Goal: Task Accomplishment & Management: Complete application form

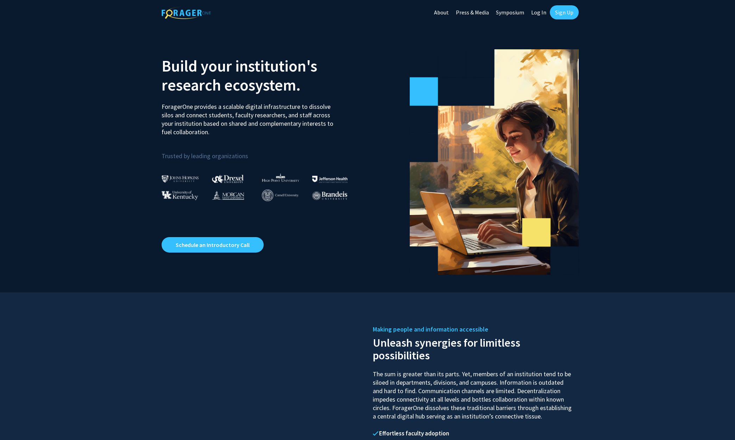
click at [540, 15] on link "Log In" at bounding box center [539, 12] width 22 height 25
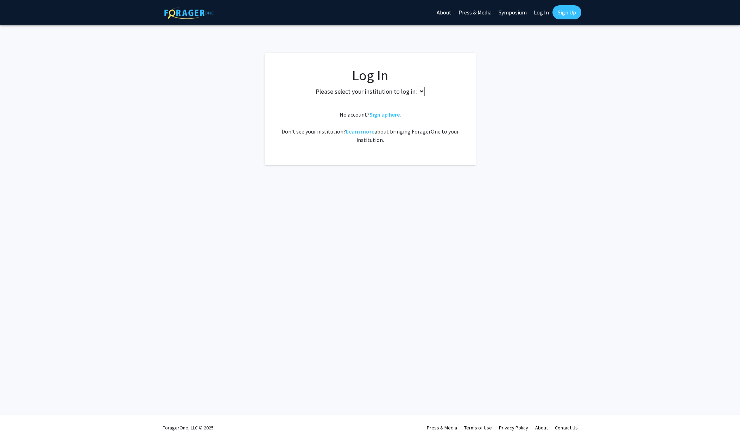
select select
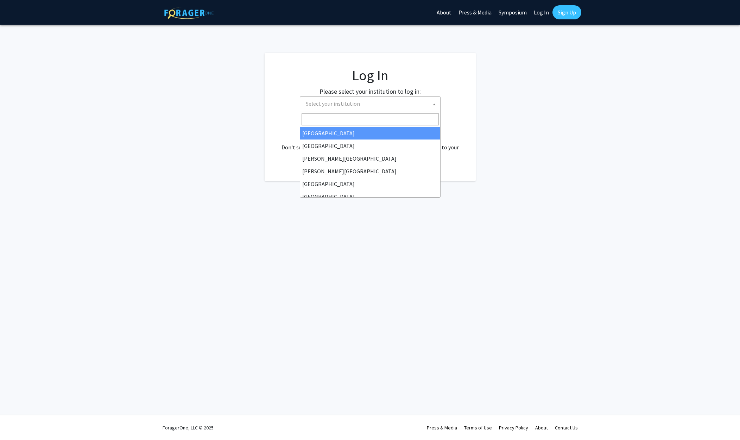
click at [422, 103] on span "Select your institution" at bounding box center [371, 103] width 137 height 14
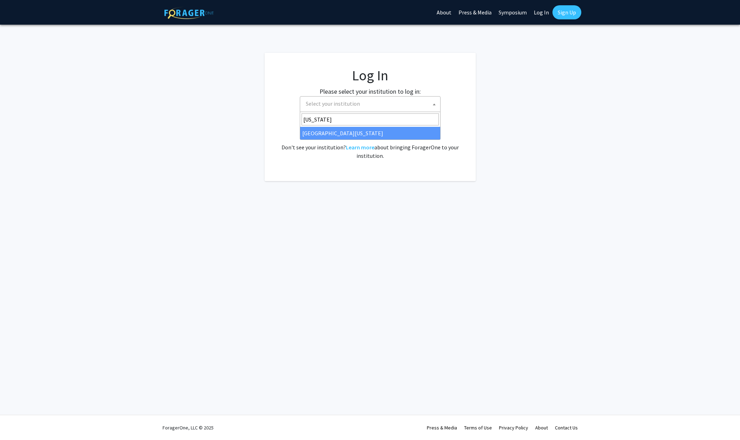
type input "[US_STATE]"
select select "33"
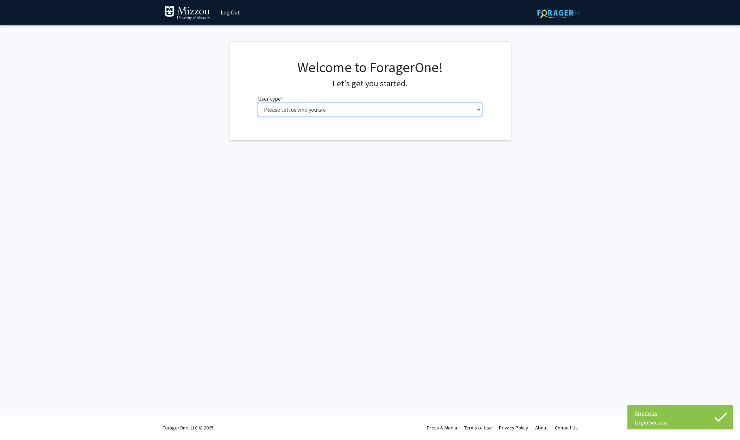
click at [459, 108] on select "Please tell us who you are Undergraduate Student Master's Student Doctoral Cand…" at bounding box center [370, 109] width 224 height 13
select select "5: faculty"
click at [258, 103] on select "Please tell us who you are Undergraduate Student Master's Student Doctoral Cand…" at bounding box center [370, 109] width 224 height 13
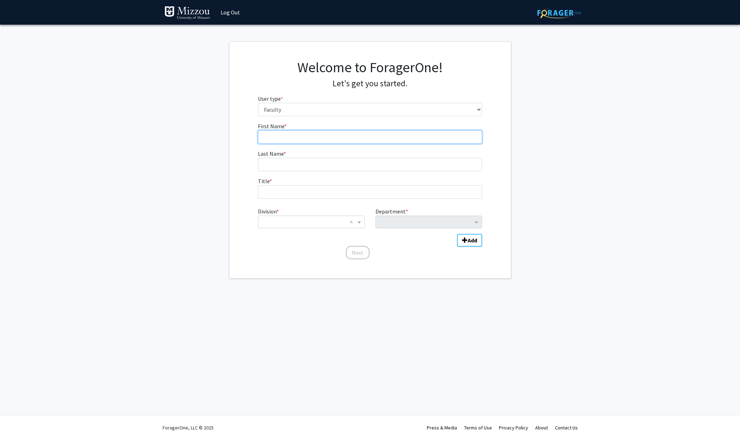
click at [330, 137] on input "First Name * required" at bounding box center [370, 136] width 224 height 13
type input "[PERSON_NAME]"
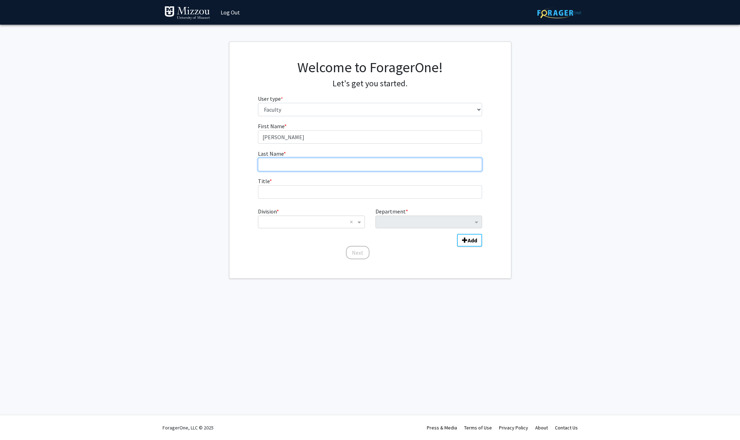
type input "Badran"
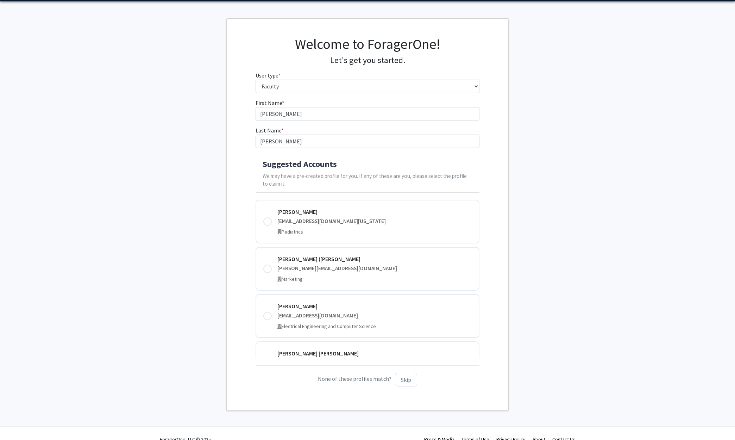
scroll to position [35, 0]
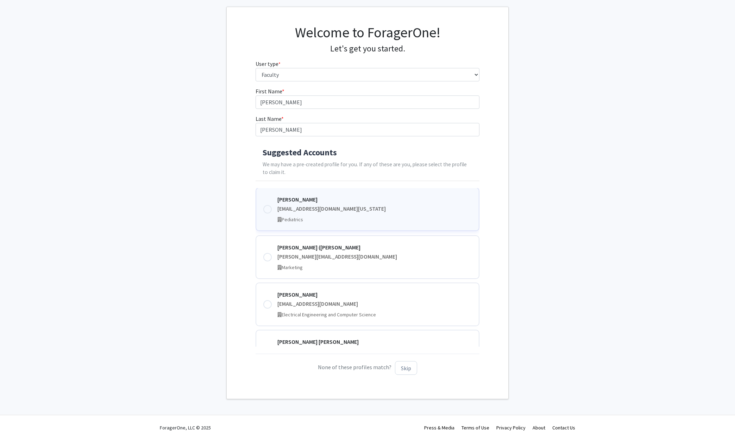
click at [267, 209] on div at bounding box center [267, 209] width 8 height 8
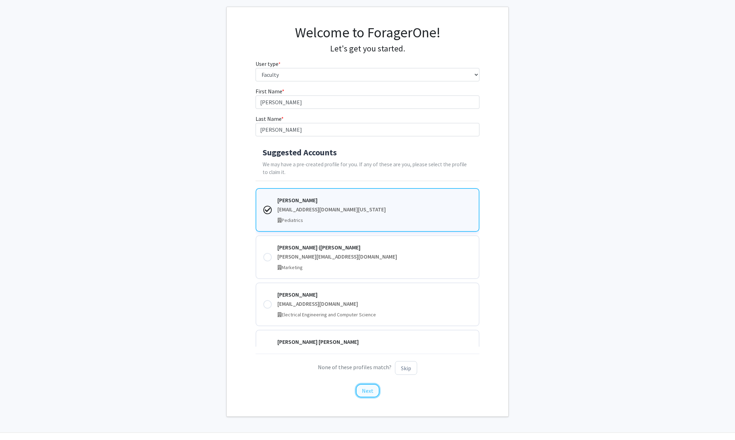
click at [364, 392] on button "Next" at bounding box center [368, 390] width 24 height 13
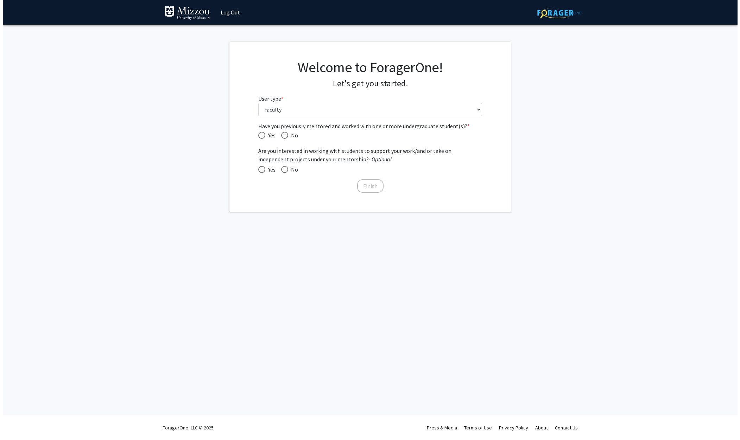
scroll to position [0, 0]
click at [261, 132] on span "Have you previously mentored and worked with one or more undergraduate student(…" at bounding box center [261, 135] width 7 height 7
click at [261, 132] on input "Yes" at bounding box center [261, 135] width 7 height 7
radio input "true"
click at [260, 170] on span at bounding box center [261, 169] width 7 height 7
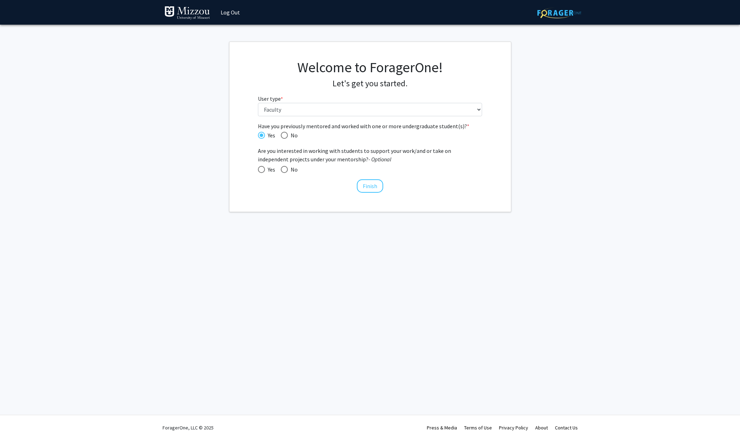
click at [260, 170] on input "Yes" at bounding box center [261, 169] width 7 height 7
radio input "true"
click at [365, 187] on button "Finish" at bounding box center [370, 185] width 26 height 13
